Goal: Transaction & Acquisition: Purchase product/service

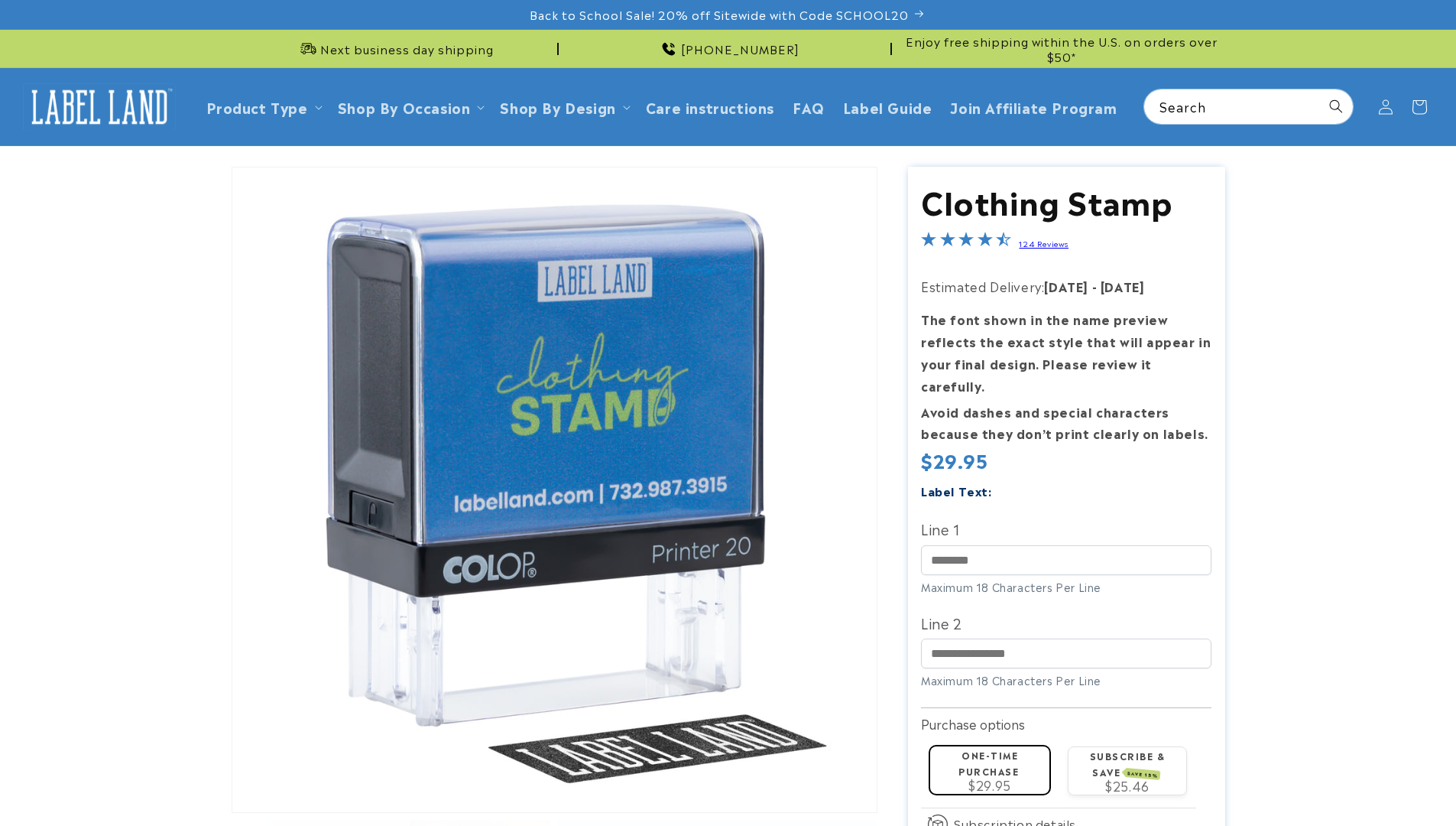
click at [1127, 748] on label "Subscribe & save SAVE 15%" at bounding box center [1127, 763] width 75 height 29
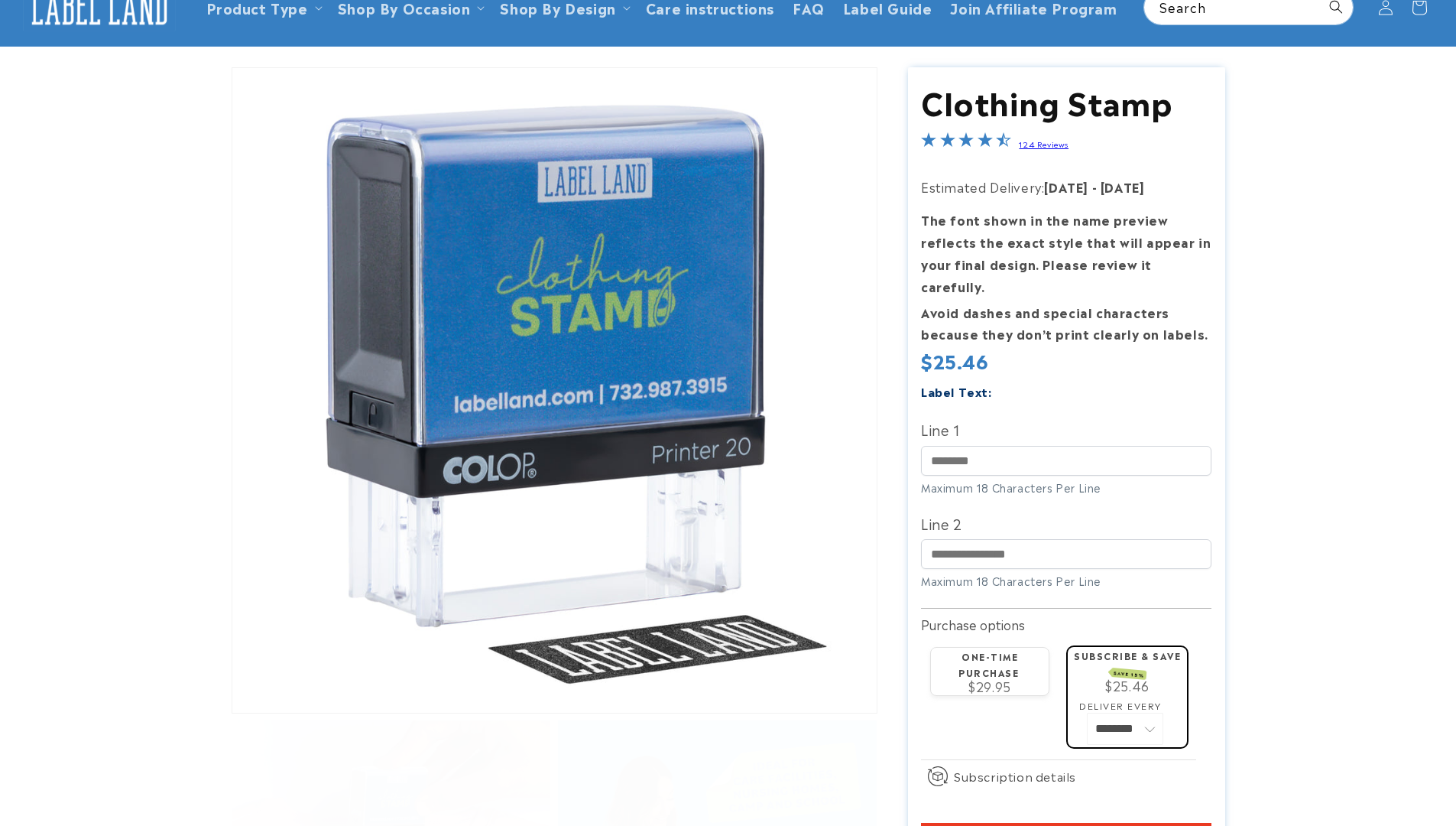
click at [1066, 825] on span "Add to cart" at bounding box center [1066, 840] width 87 height 14
